Goal: Information Seeking & Learning: Learn about a topic

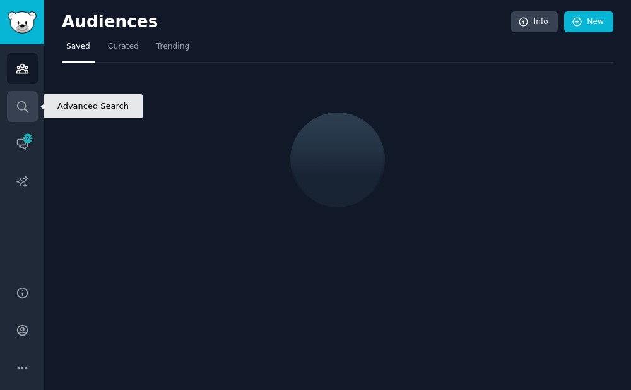
click at [17, 110] on icon "Sidebar" at bounding box center [22, 106] width 13 height 13
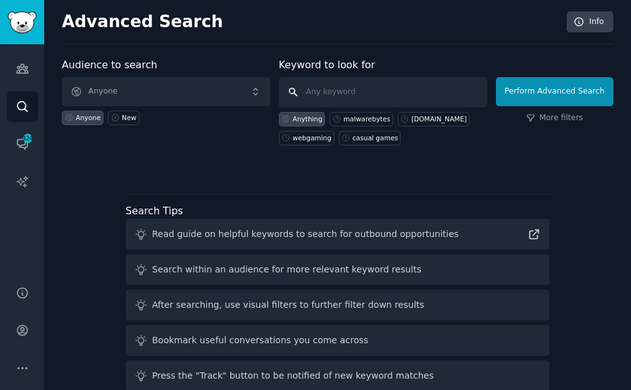
click at [373, 85] on input "text" at bounding box center [383, 92] width 208 height 30
type input "o"
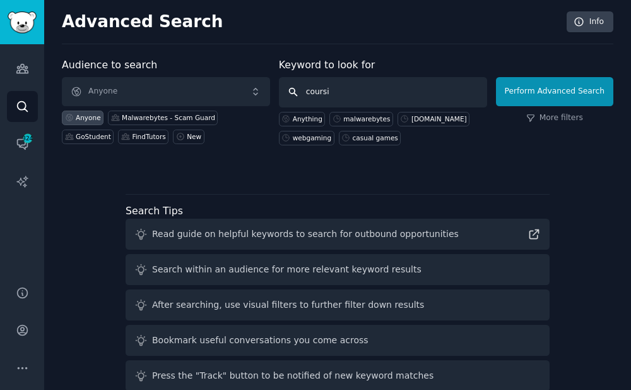
type input "coursiv"
click button "Perform Advanced Search" at bounding box center [554, 91] width 117 height 29
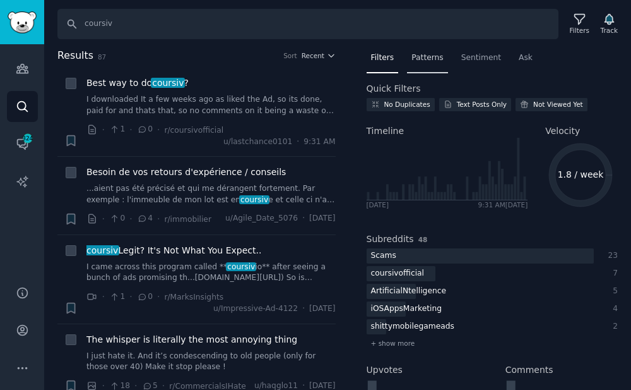
click at [439, 60] on span "Patterns" at bounding box center [428, 57] width 32 height 11
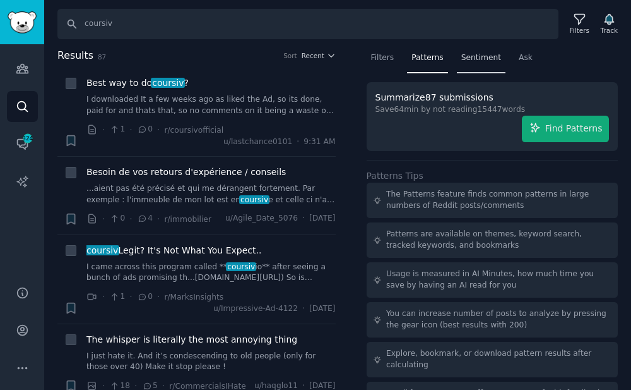
click at [480, 61] on span "Sentiment" at bounding box center [482, 57] width 40 height 11
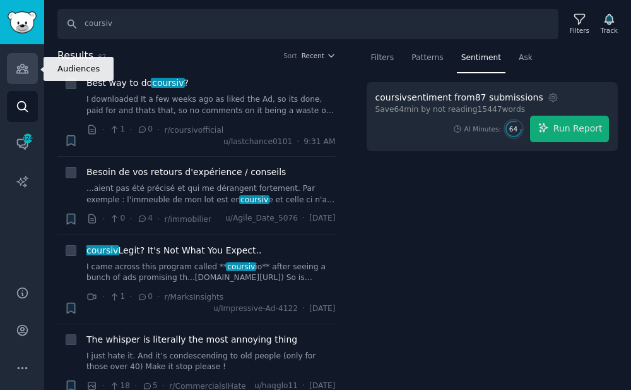
click at [32, 67] on link "Audiences" at bounding box center [22, 68] width 31 height 31
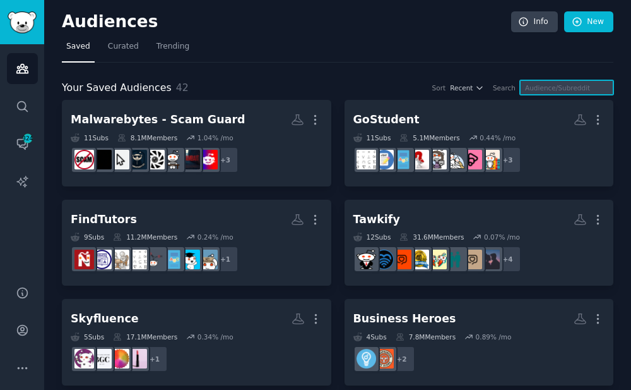
click at [544, 93] on input "text" at bounding box center [566, 87] width 93 height 15
type input "f"
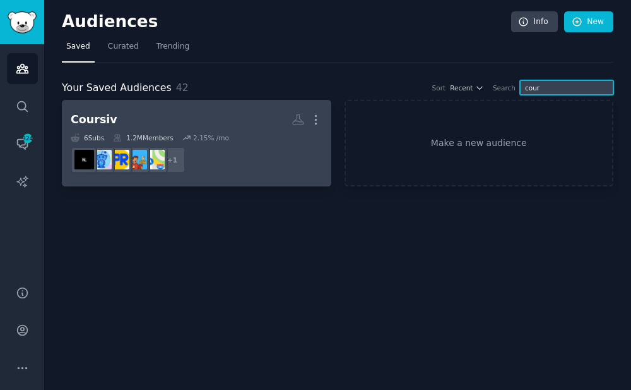
type input "cour"
click at [227, 129] on h2 "Coursiv More" at bounding box center [197, 120] width 252 height 22
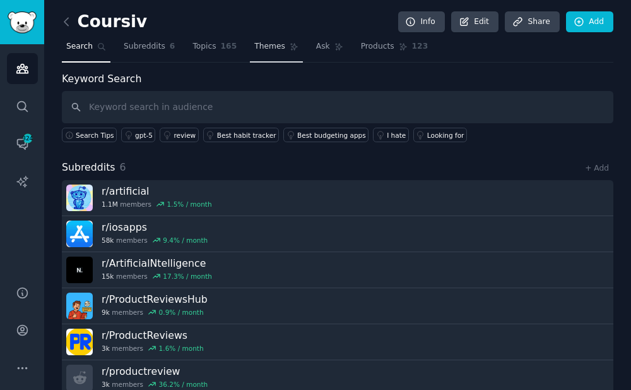
click at [256, 48] on span "Themes" at bounding box center [269, 46] width 31 height 11
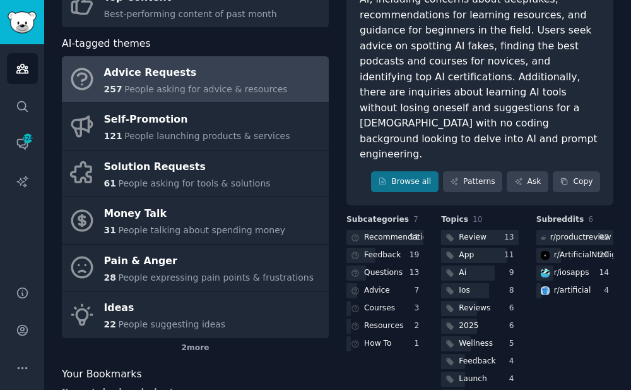
scroll to position [158, 0]
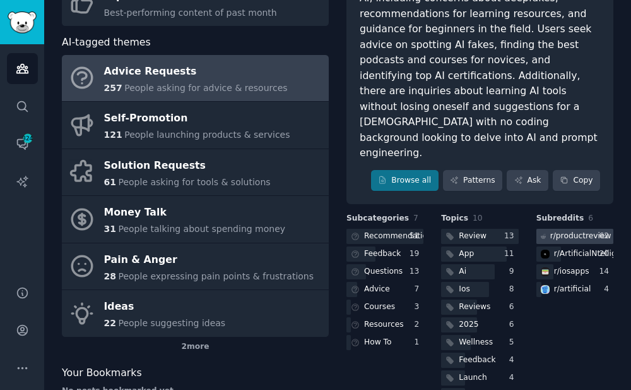
click at [575, 230] on div "r/ productreview" at bounding box center [581, 235] width 61 height 11
click at [568, 248] on div "r/ ArtificialNtelligence" at bounding box center [594, 253] width 81 height 11
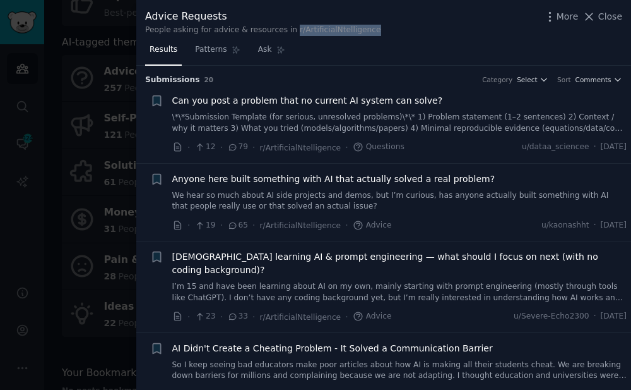
drag, startPoint x: 377, startPoint y: 31, endPoint x: 293, endPoint y: 33, distance: 84.0
click at [293, 33] on div "Advice Requests People asking for advice & resources in r/ArtificialNtelligence…" at bounding box center [383, 22] width 477 height 27
copy div "r/ArtificialNtelligence"
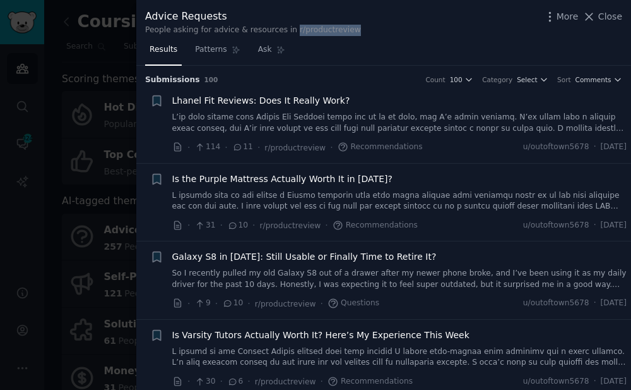
drag, startPoint x: 360, startPoint y: 30, endPoint x: 294, endPoint y: 30, distance: 65.7
click at [294, 30] on div "Advice Requests People asking for advice & resources in r/productreview More Cl…" at bounding box center [383, 22] width 477 height 27
copy div "r/productreview"
